Goal: Task Accomplishment & Management: Manage account settings

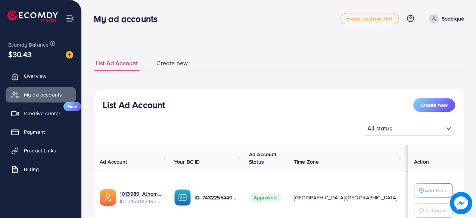
scroll to position [111, 0]
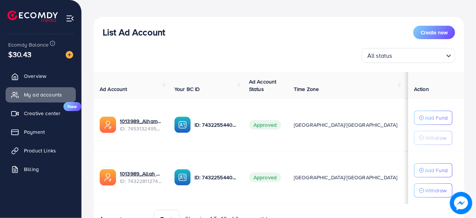
scroll to position [75, 0]
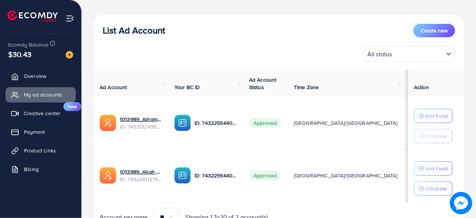
click at [389, 55] on div "All status" at bounding box center [403, 53] width 79 height 13
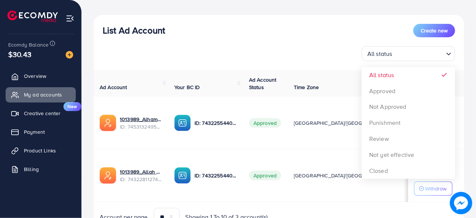
click at [338, 59] on div "All status Loading... All status Approved Not Approved Punishment Review Not ye…" at bounding box center [279, 53] width 352 height 15
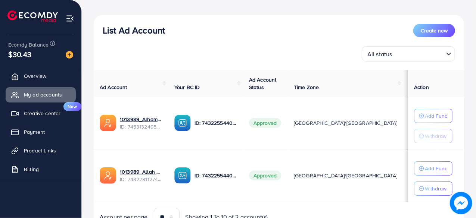
click at [379, 53] on div "All status" at bounding box center [403, 53] width 79 height 13
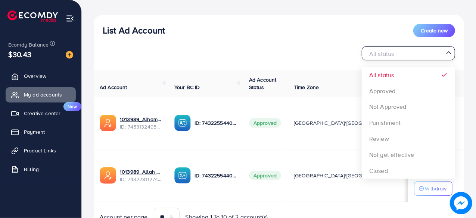
click at [322, 53] on div "All status Loading... All status Approved Not Approved Punishment Review Not ye…" at bounding box center [279, 53] width 352 height 15
